Goal: Information Seeking & Learning: Learn about a topic

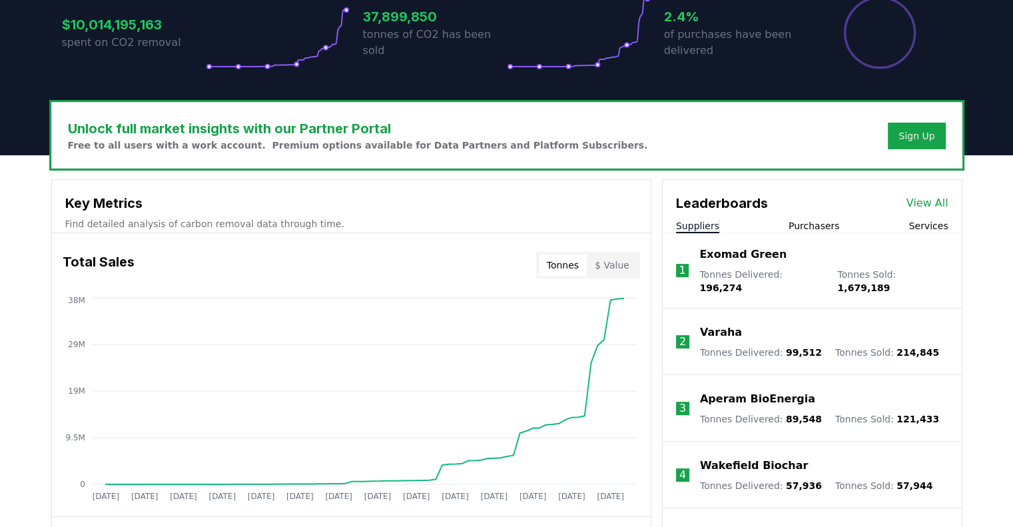
scroll to position [322, 0]
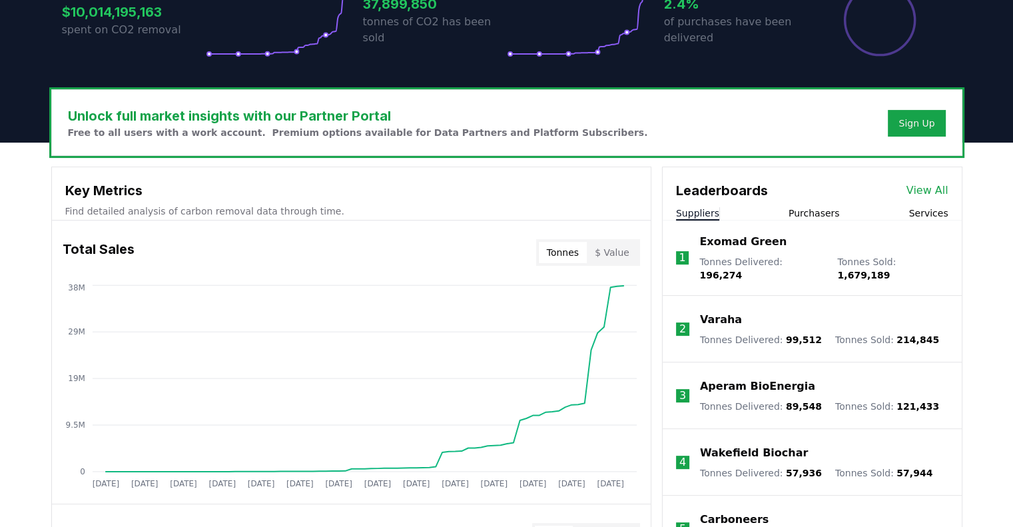
click at [739, 258] on p "Tonnes Delivered : 196,274" at bounding box center [761, 268] width 125 height 27
click at [742, 244] on p "Exomad Green" at bounding box center [742, 242] width 87 height 16
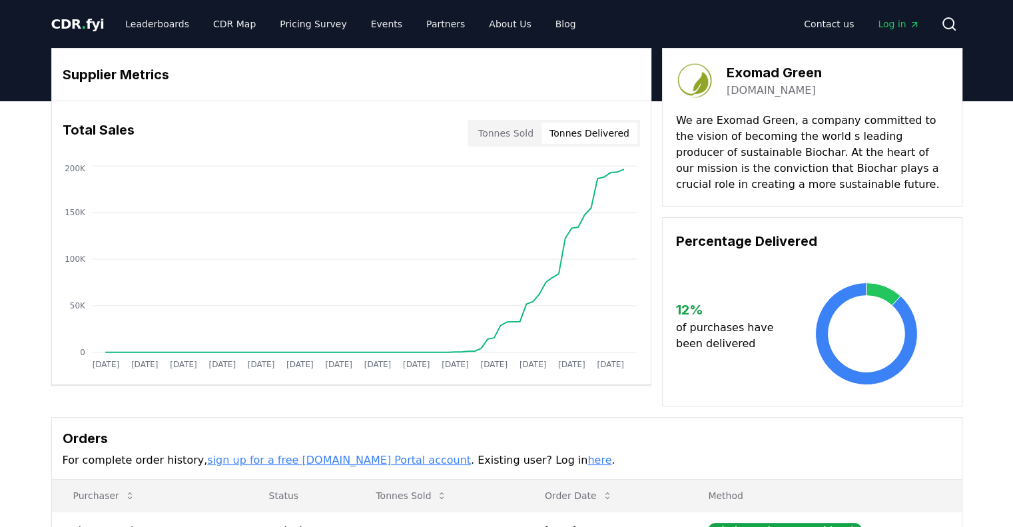
click at [576, 133] on button "Tonnes Delivered" at bounding box center [589, 133] width 96 height 21
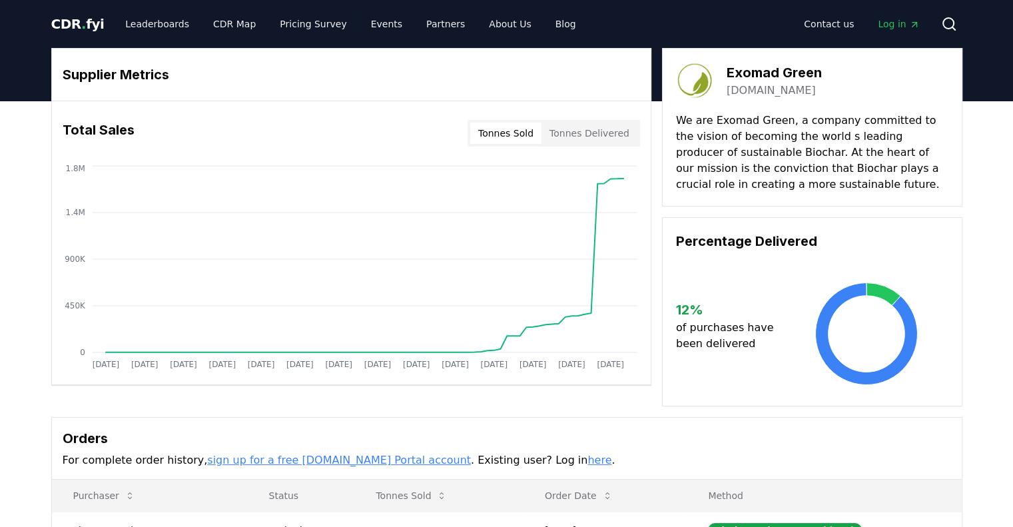
click at [541, 133] on button "Tonnes Sold" at bounding box center [505, 133] width 71 height 21
click at [555, 133] on button "Tonnes Delivered" at bounding box center [589, 133] width 96 height 21
click at [523, 133] on button "Tonnes Sold" at bounding box center [505, 133] width 71 height 21
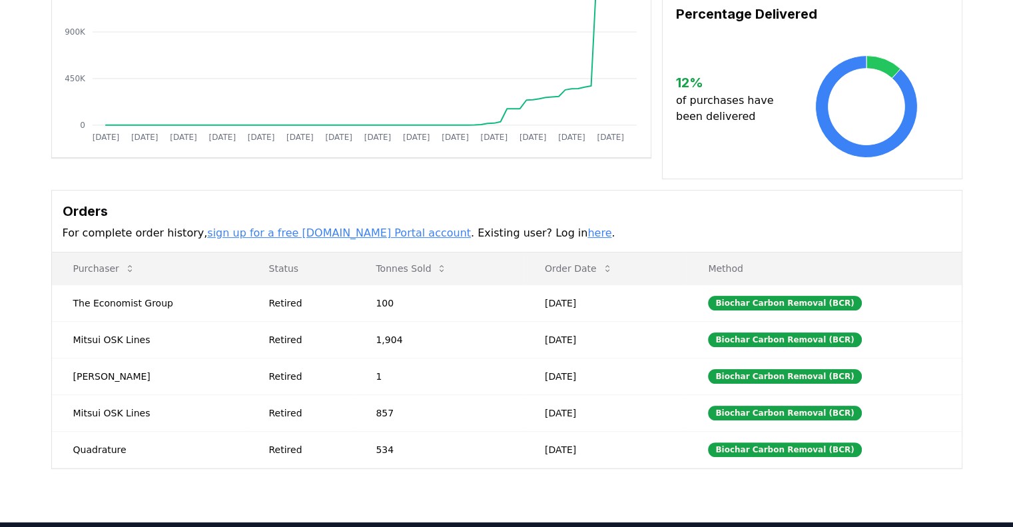
scroll to position [229, 0]
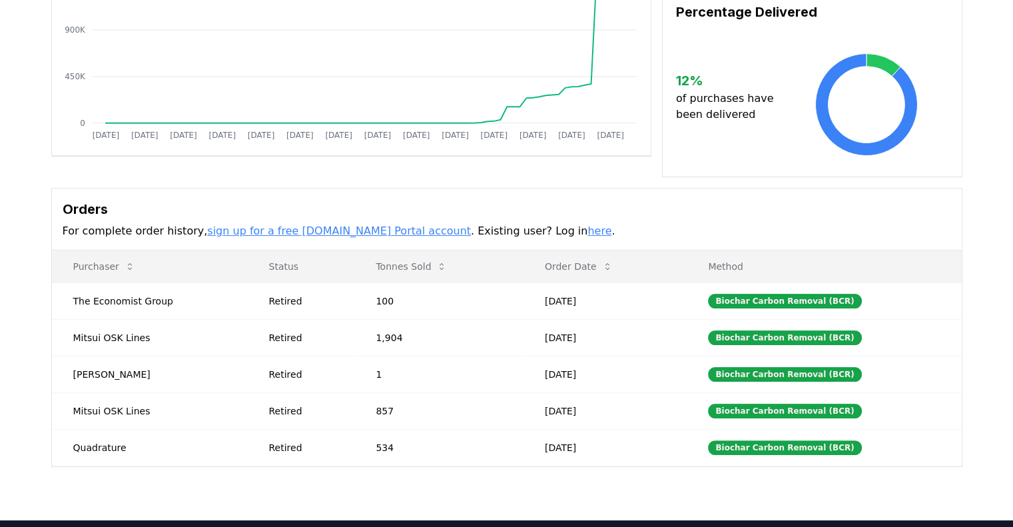
click at [252, 230] on link "sign up for a free [DOMAIN_NAME] Portal account" at bounding box center [339, 230] width 264 height 13
click at [587, 235] on link "here" at bounding box center [599, 230] width 24 height 13
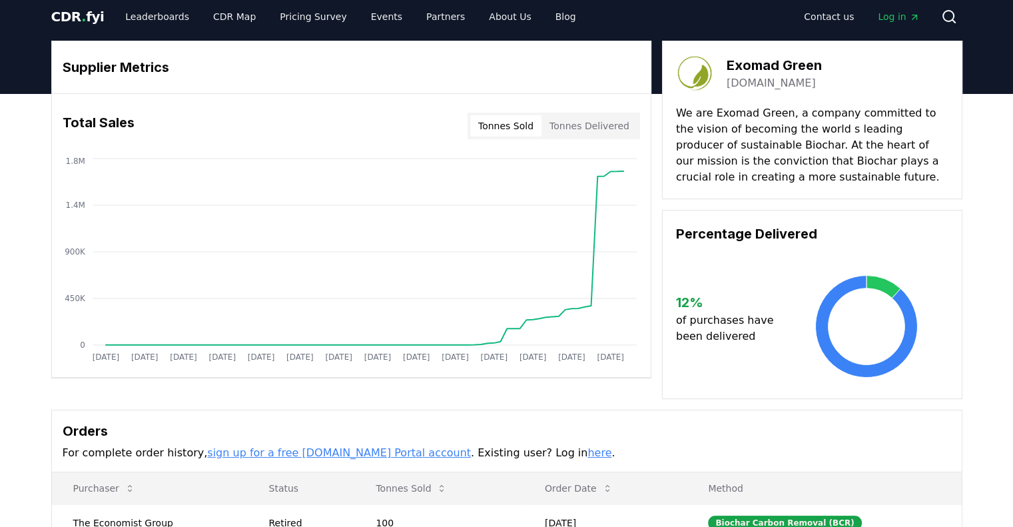
scroll to position [0, 0]
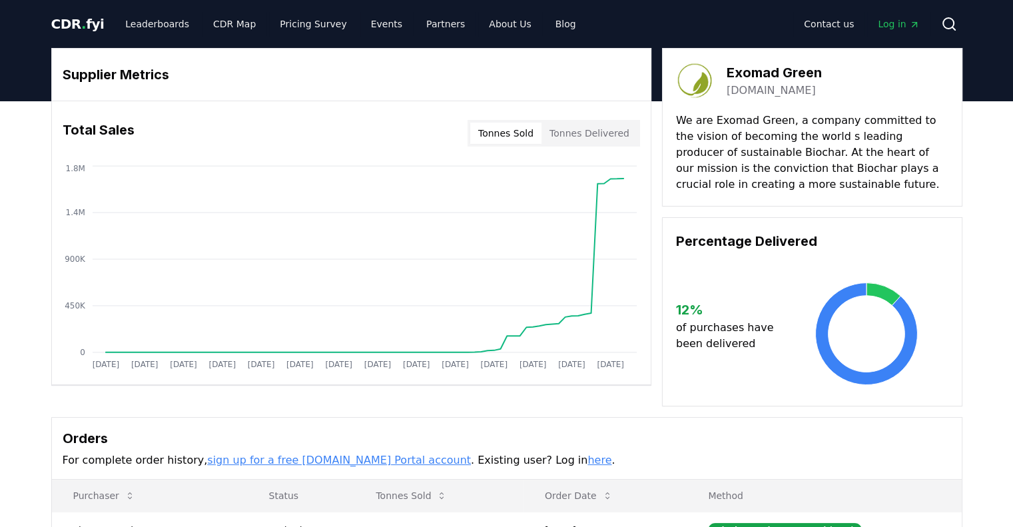
click at [83, 21] on span "CDR . fyi" at bounding box center [77, 24] width 53 height 16
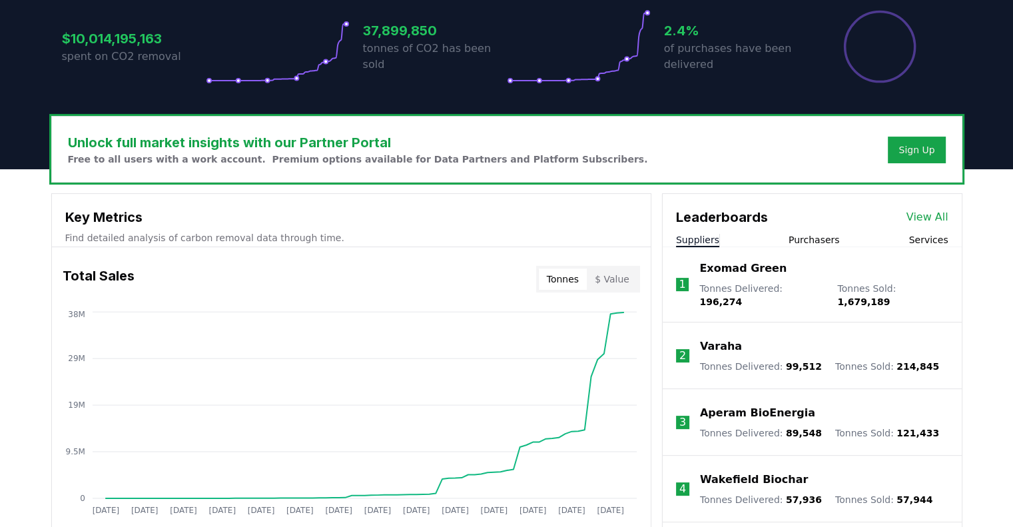
scroll to position [349, 0]
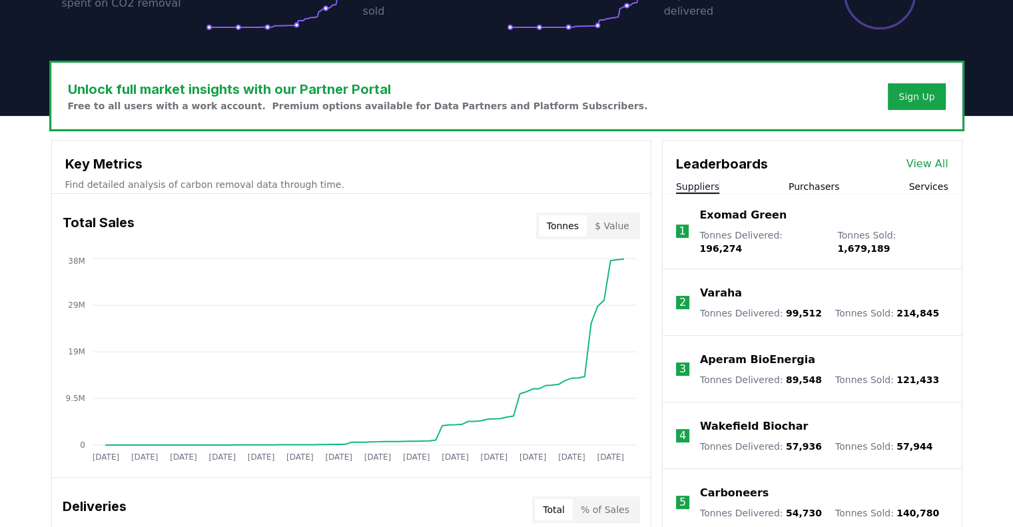
click at [932, 164] on link "View All" at bounding box center [927, 164] width 42 height 16
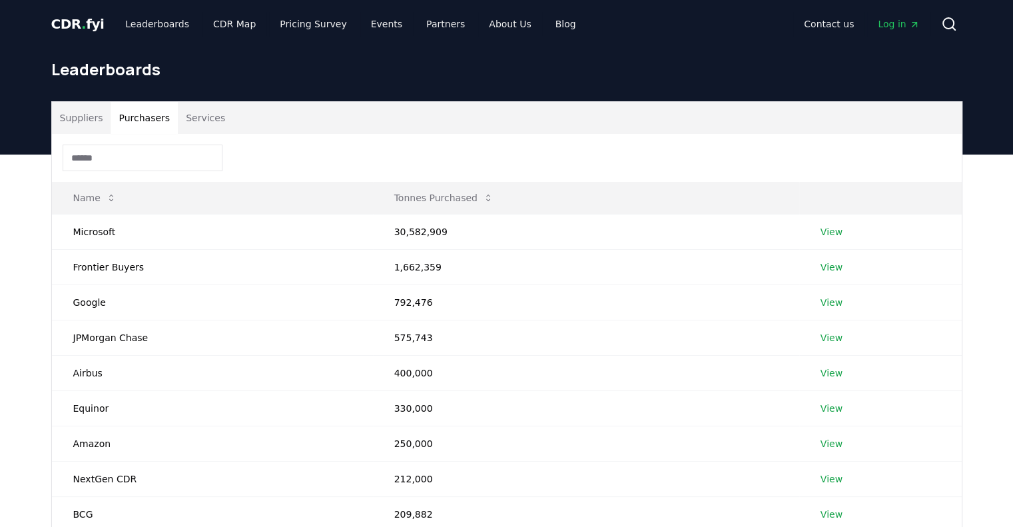
click at [146, 117] on button "Purchasers" at bounding box center [144, 118] width 67 height 32
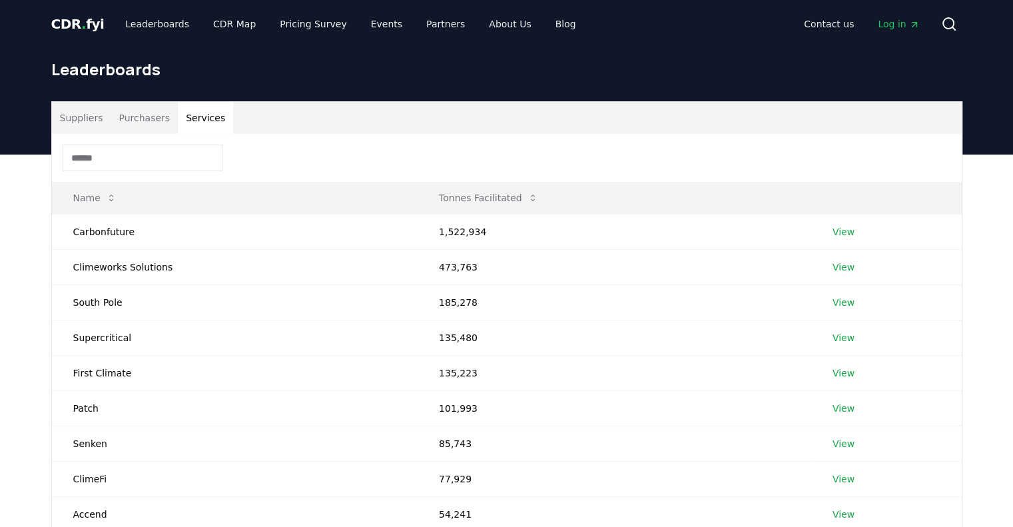
click at [206, 118] on button "Services" at bounding box center [205, 118] width 55 height 32
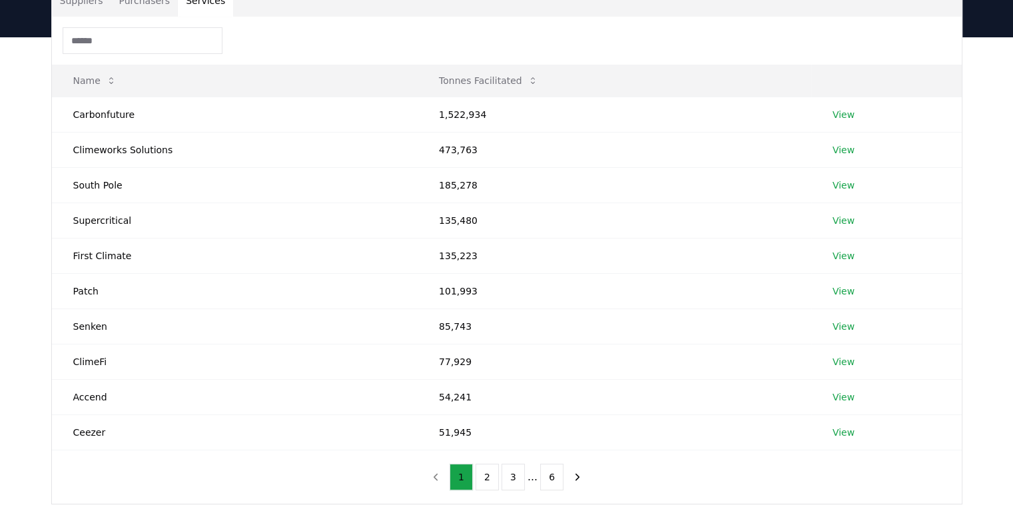
scroll to position [124, 0]
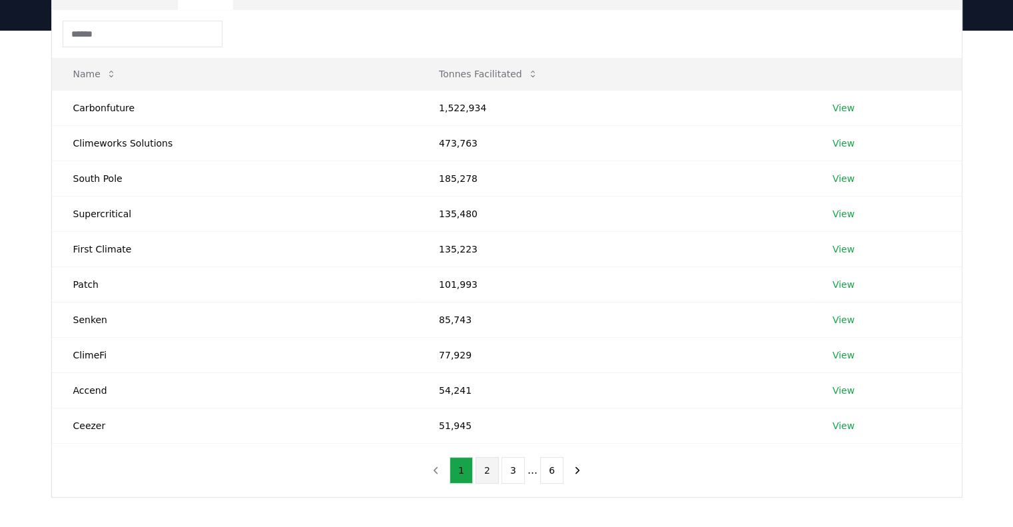
click at [493, 471] on button "2" at bounding box center [486, 470] width 23 height 27
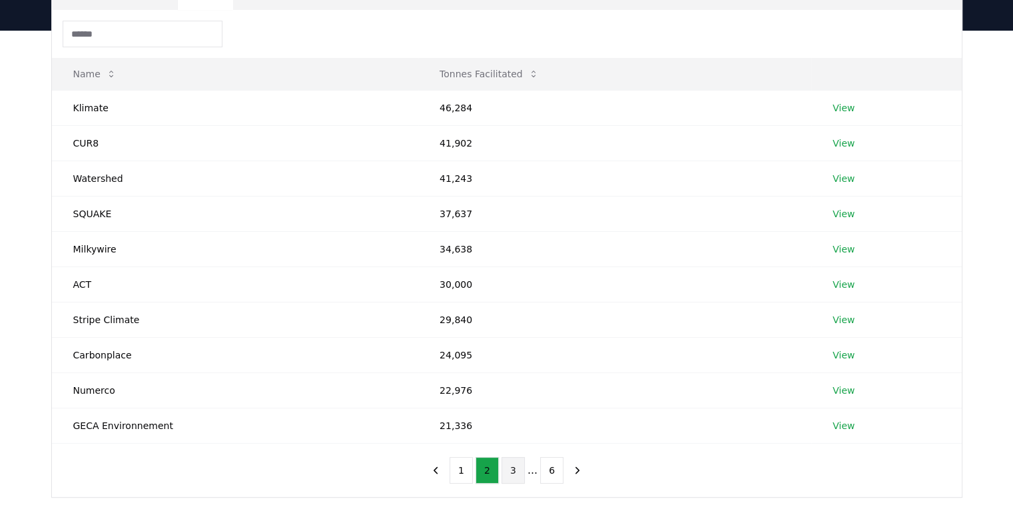
click at [512, 473] on button "3" at bounding box center [512, 470] width 23 height 27
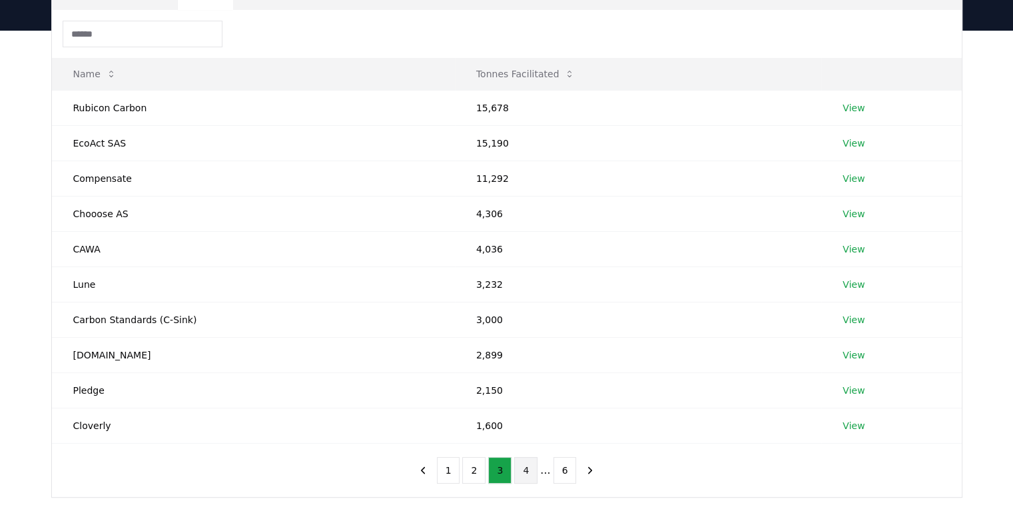
click at [533, 473] on button "4" at bounding box center [525, 470] width 23 height 27
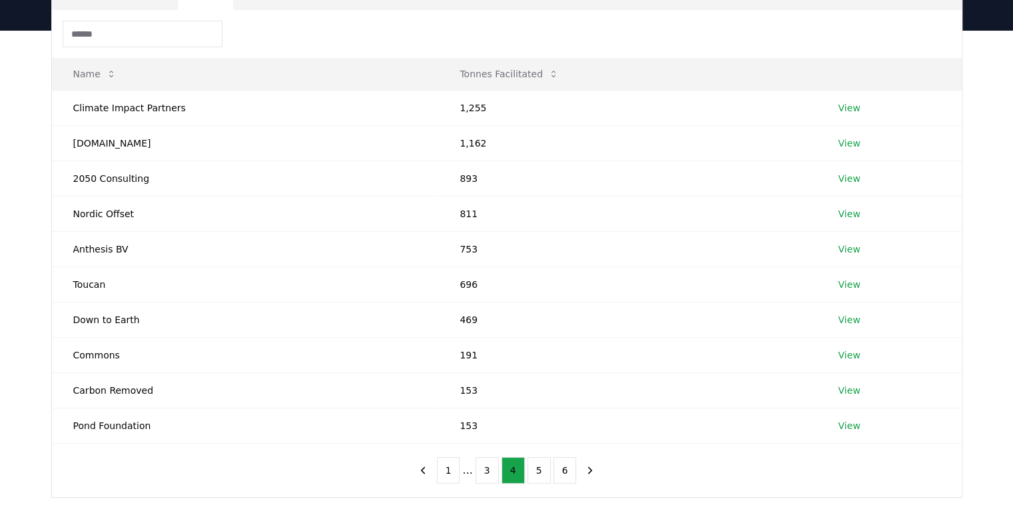
click at [156, 36] on input at bounding box center [143, 34] width 160 height 27
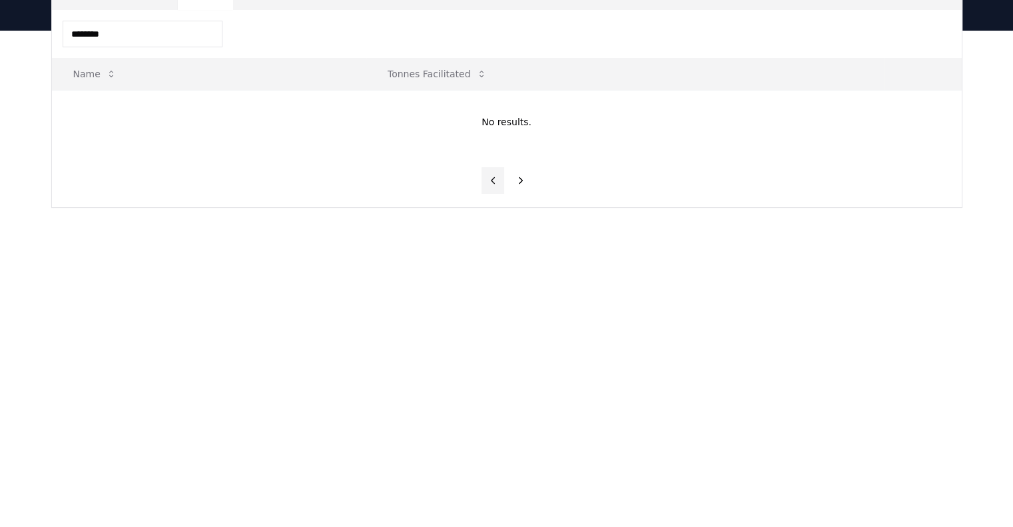
click at [498, 176] on icon "previous page" at bounding box center [493, 180] width 12 height 12
drag, startPoint x: 146, startPoint y: 34, endPoint x: 37, endPoint y: 28, distance: 109.4
click at [37, 28] on div "CDR . fyi Leaderboards CDR Map Pricing Survey Events Partners About Us Blog Con…" at bounding box center [506, 323] width 1013 height 894
type input "*"
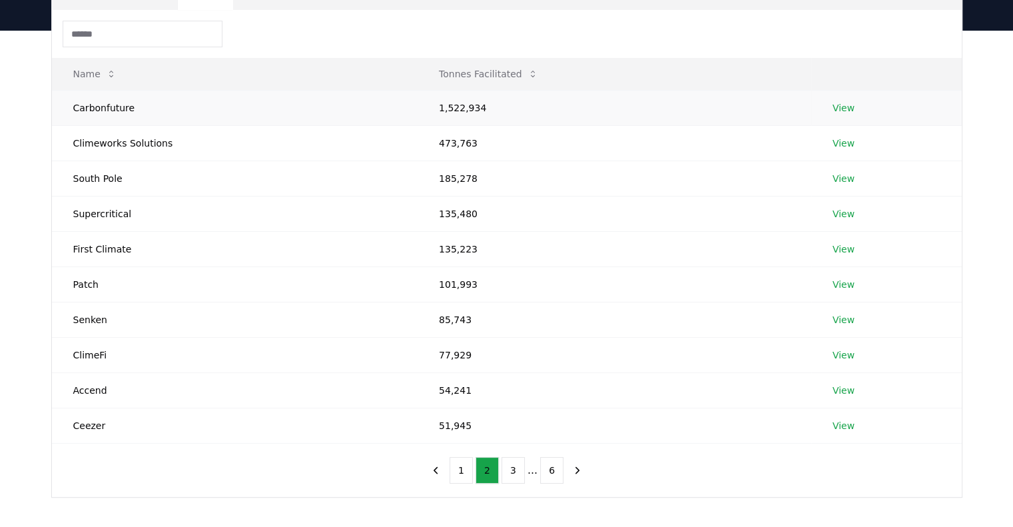
click at [842, 107] on link "View" at bounding box center [843, 107] width 22 height 13
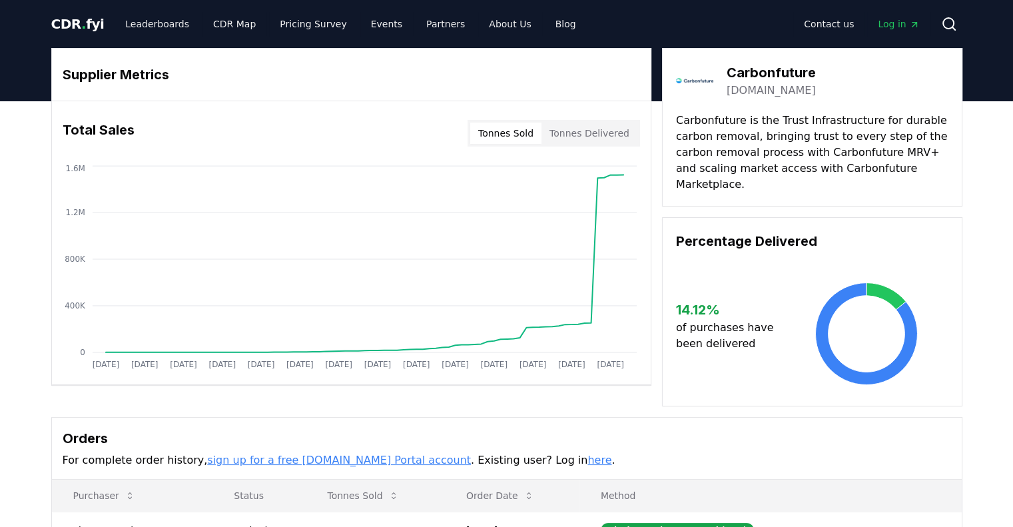
click at [518, 132] on button "Tonnes Sold" at bounding box center [505, 133] width 71 height 21
